Goal: Download file/media

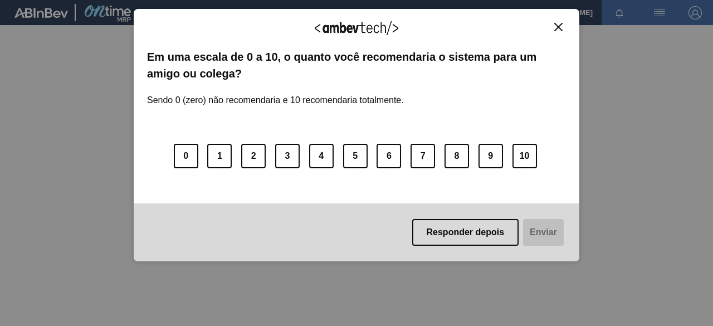
click at [562, 26] on img "Close" at bounding box center [558, 27] width 8 height 8
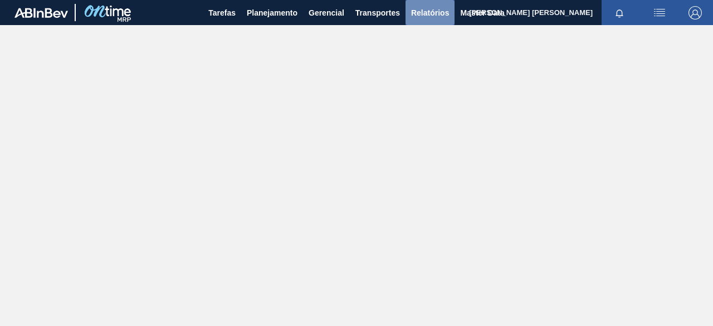
click at [434, 10] on span "Relatórios" at bounding box center [430, 12] width 38 height 13
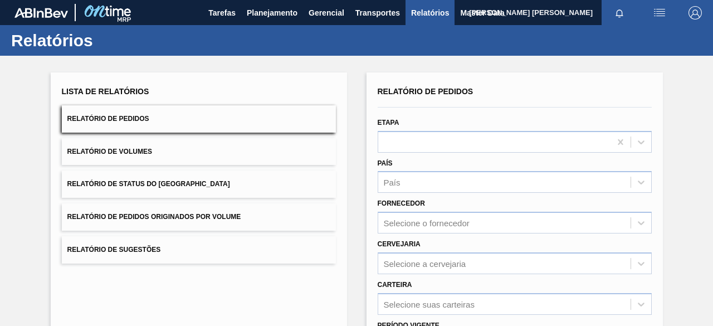
click at [291, 208] on button "Relatório de Pedidos Originados por Volume" at bounding box center [199, 216] width 274 height 27
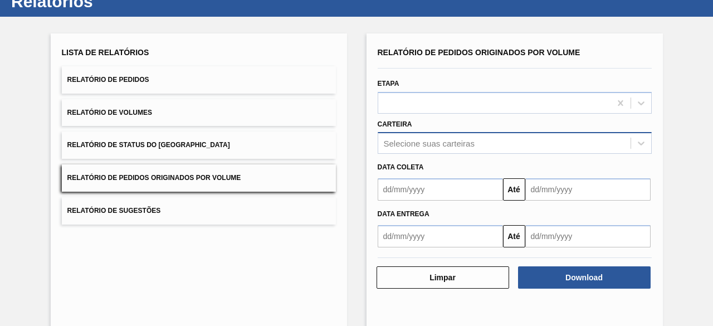
click at [405, 154] on div "Selecione suas carteiras" at bounding box center [515, 143] width 274 height 22
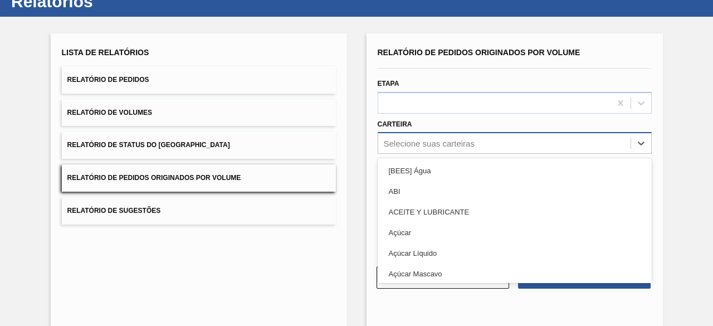
scroll to position [42, 0]
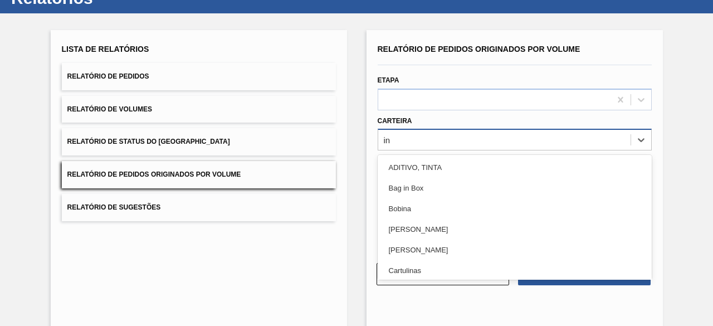
type input "i"
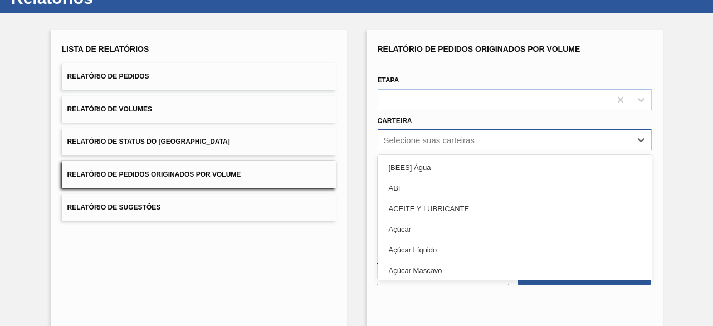
type input "a"
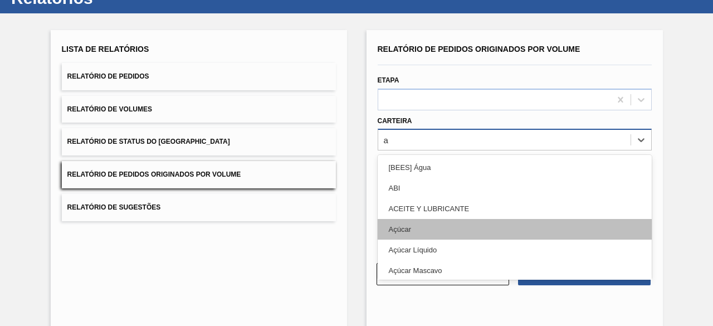
click at [419, 234] on div "Açúcar" at bounding box center [515, 229] width 274 height 21
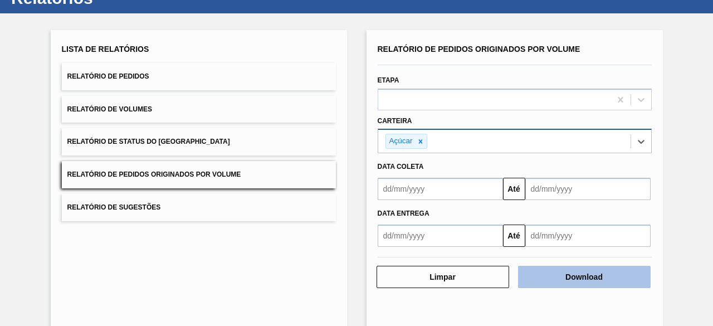
click at [584, 272] on button "Download" at bounding box center [584, 277] width 133 height 22
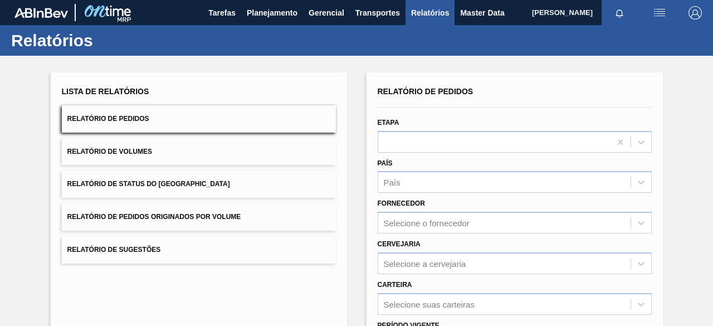
scroll to position [56, 0]
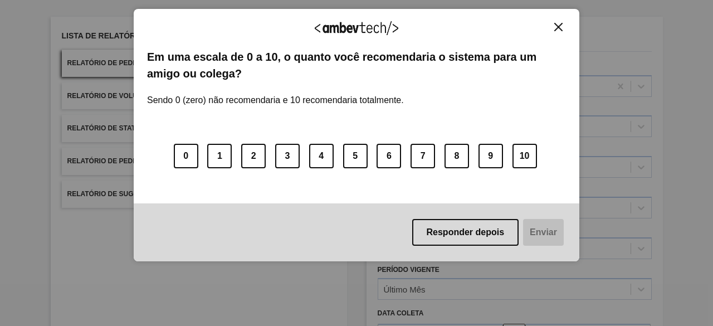
click at [558, 21] on div "Agradecemos seu feedback! Em uma escala de 0 a 10, o quanto você recomendaria o…" at bounding box center [357, 135] width 446 height 253
click at [556, 25] on img "Close" at bounding box center [558, 27] width 8 height 8
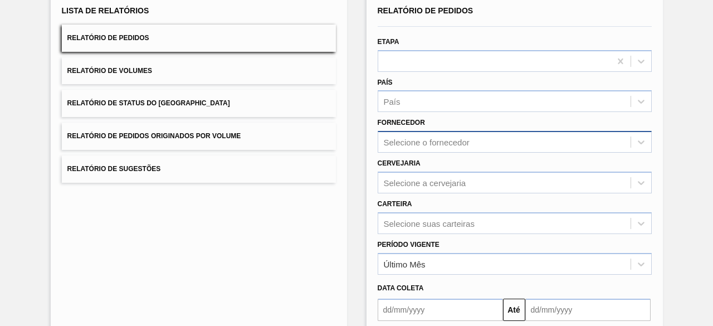
click at [476, 153] on div "Selecione o fornecedor" at bounding box center [515, 142] width 274 height 22
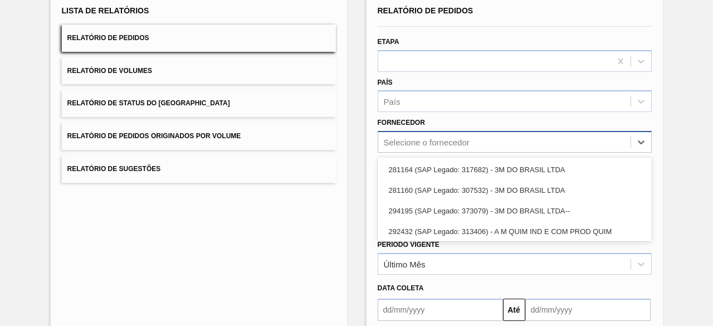
scroll to position [83, 0]
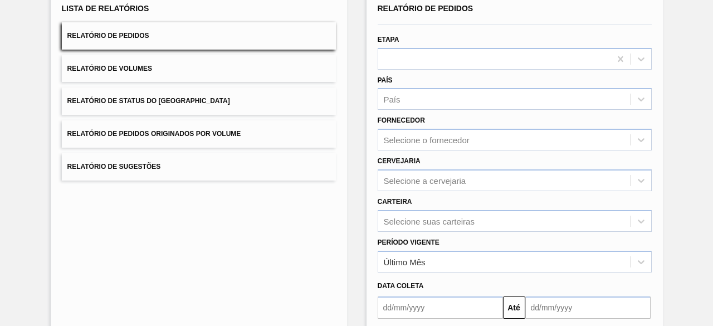
click at [273, 138] on button "Relatório de Pedidos Originados por Volume" at bounding box center [199, 133] width 274 height 27
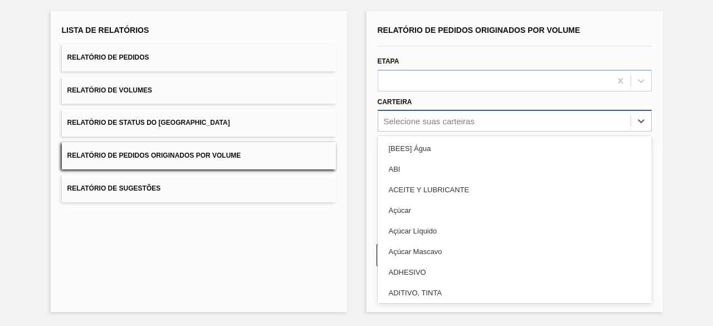
click at [445, 126] on div "Selecione suas carteiras" at bounding box center [504, 121] width 252 height 16
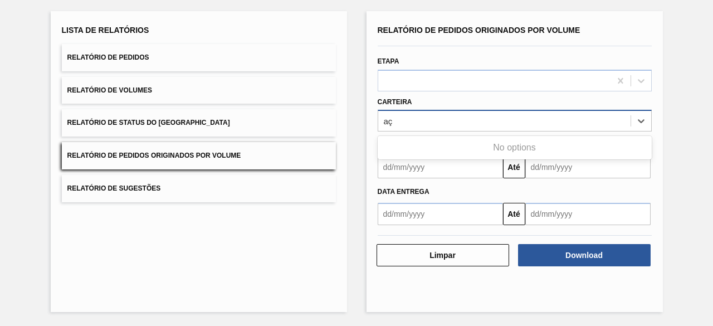
type input "a"
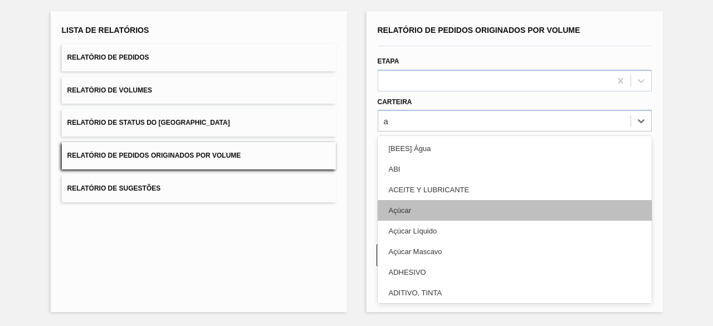
click at [431, 209] on div "Açúcar" at bounding box center [515, 210] width 274 height 21
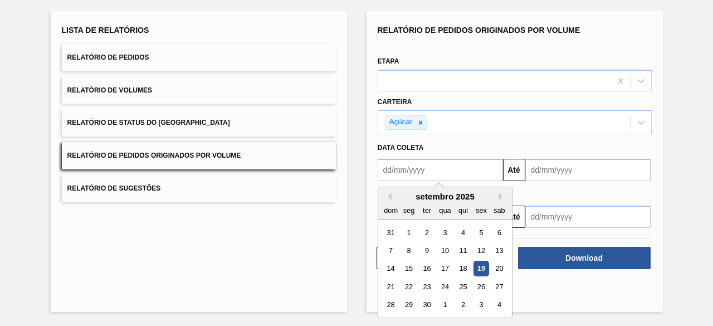
click at [432, 165] on input "text" at bounding box center [440, 170] width 125 height 22
click at [395, 267] on div "14" at bounding box center [390, 268] width 15 height 15
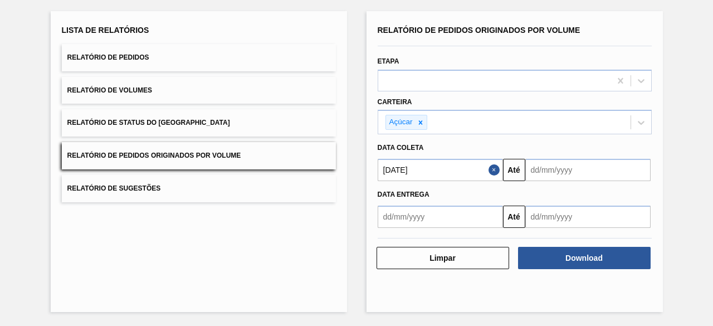
type input "14/09/2025"
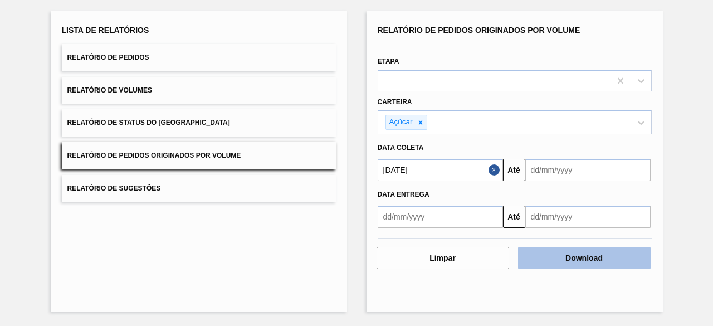
click at [566, 250] on button "Download" at bounding box center [584, 258] width 133 height 22
